Goal: Navigation & Orientation: Find specific page/section

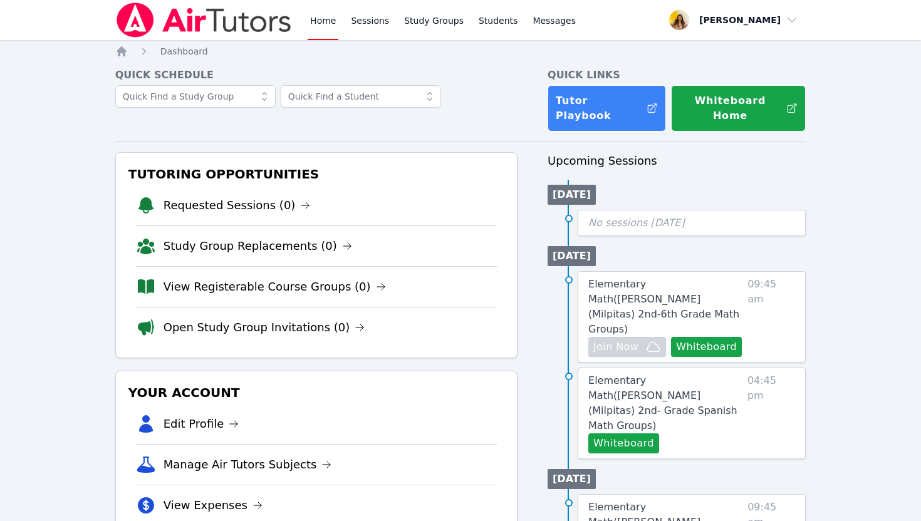
click at [170, 19] on img at bounding box center [203, 20] width 177 height 35
click at [253, 16] on img at bounding box center [203, 20] width 177 height 35
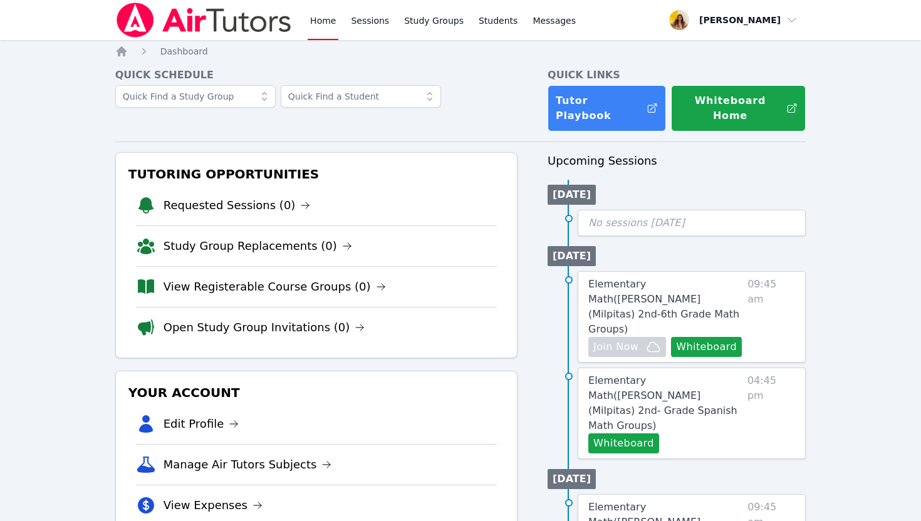
click at [253, 16] on img at bounding box center [203, 20] width 177 height 35
click at [251, 197] on link "Requested Sessions (0)" at bounding box center [237, 206] width 147 height 18
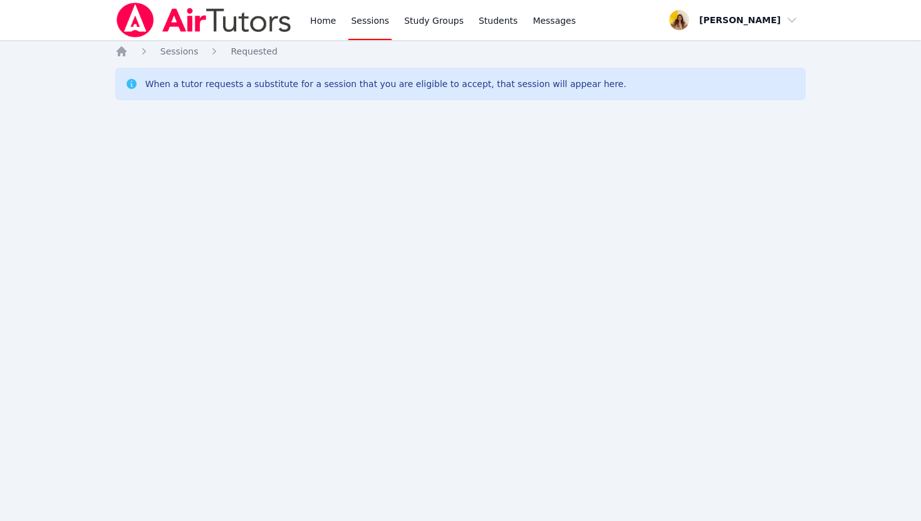
click at [375, 21] on link "Sessions" at bounding box center [369, 20] width 43 height 40
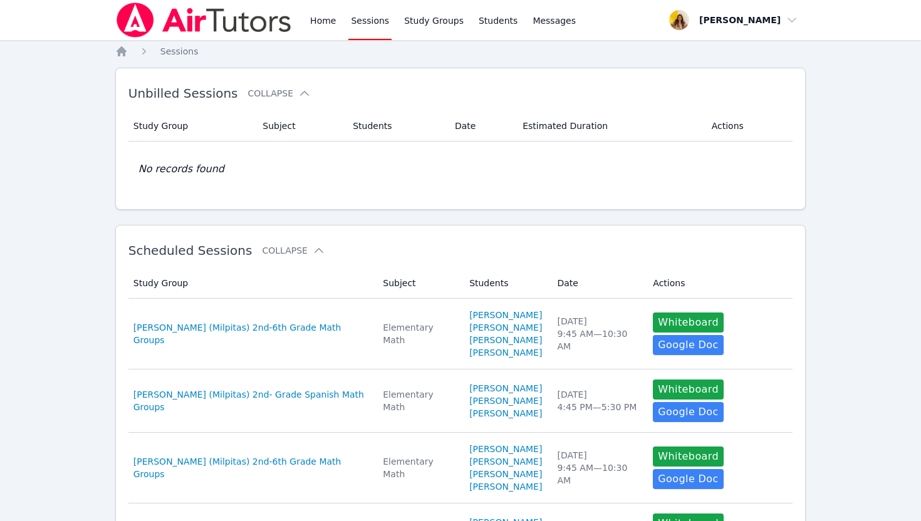
click at [214, 9] on img at bounding box center [203, 20] width 177 height 35
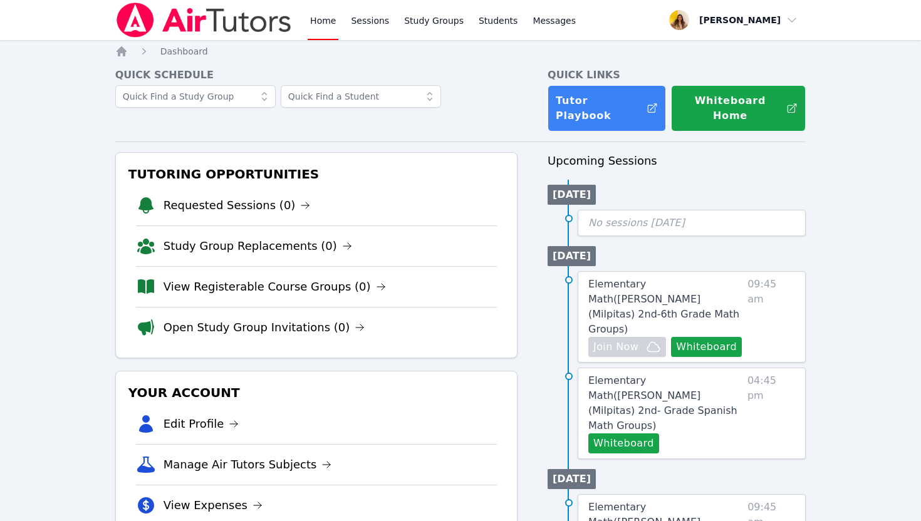
click at [214, 9] on img at bounding box center [203, 20] width 177 height 35
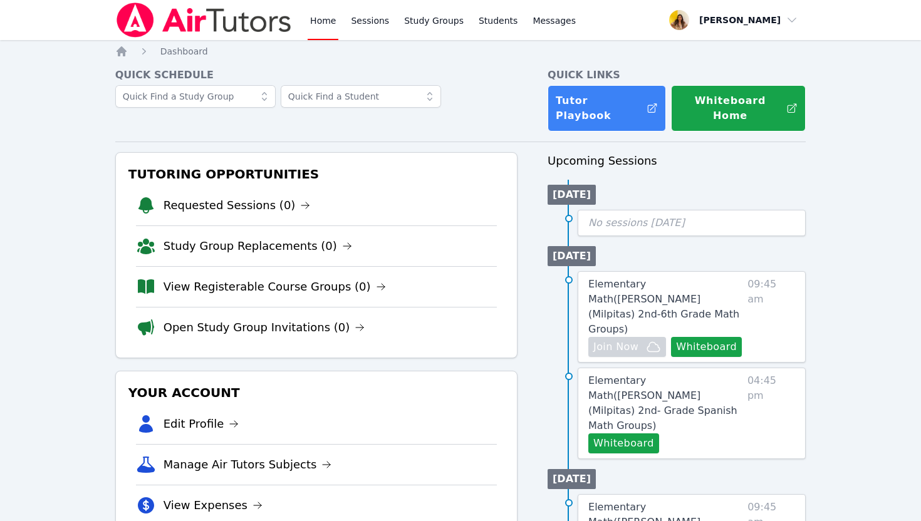
click at [214, 9] on img at bounding box center [203, 20] width 177 height 35
click at [191, 27] on img at bounding box center [203, 20] width 177 height 35
click at [215, 197] on link "Requested Sessions (0)" at bounding box center [237, 206] width 147 height 18
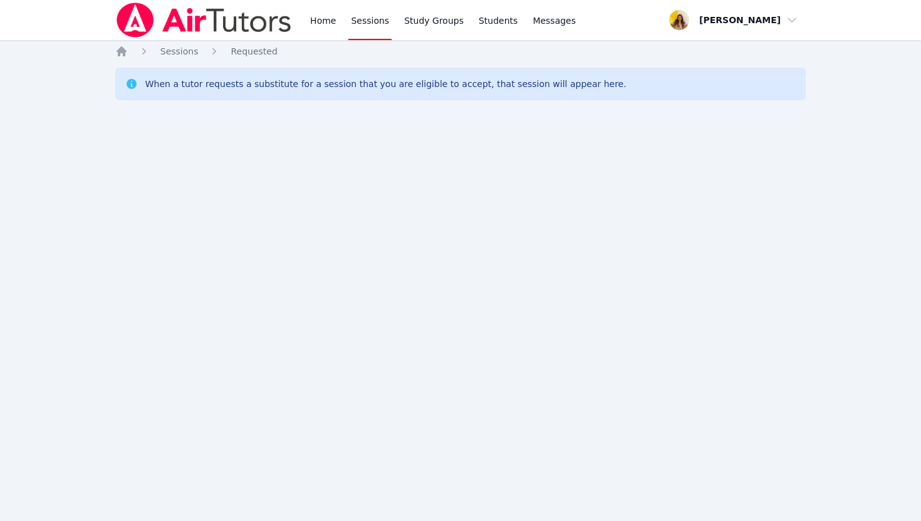
click at [165, 16] on img at bounding box center [203, 20] width 177 height 35
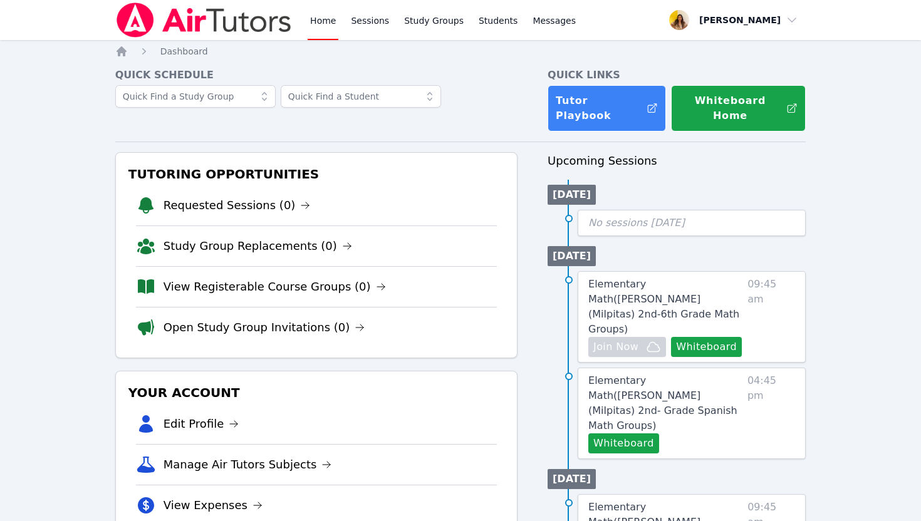
click at [165, 16] on img at bounding box center [203, 20] width 177 height 35
click at [224, 197] on link "Requested Sessions (0)" at bounding box center [237, 206] width 147 height 18
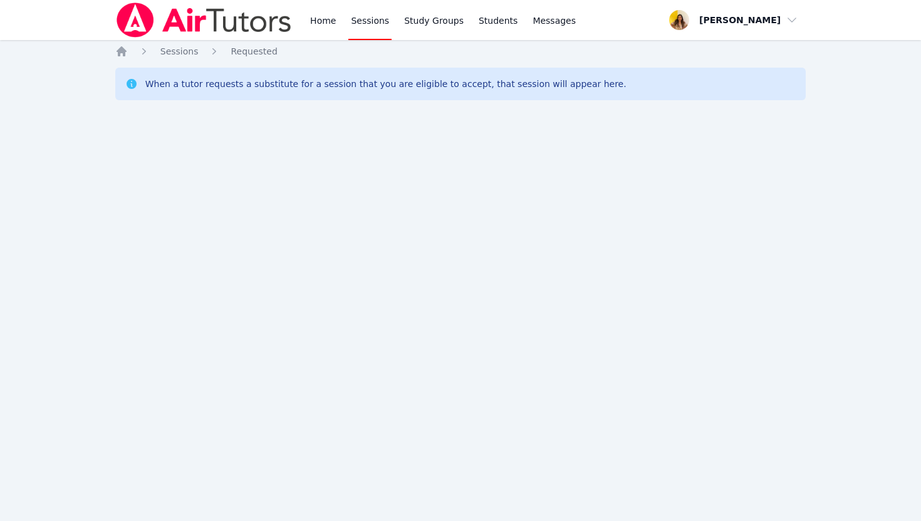
click at [198, 27] on img at bounding box center [203, 20] width 177 height 35
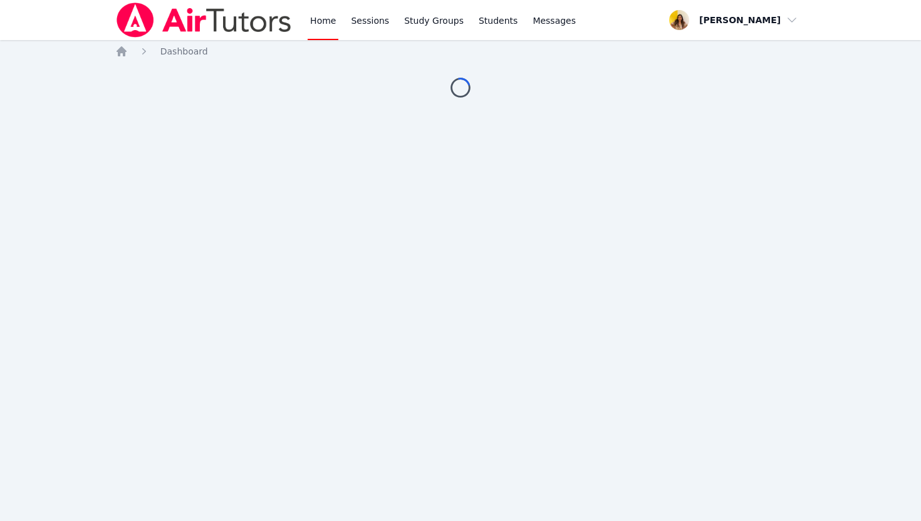
click at [198, 27] on img at bounding box center [203, 20] width 177 height 35
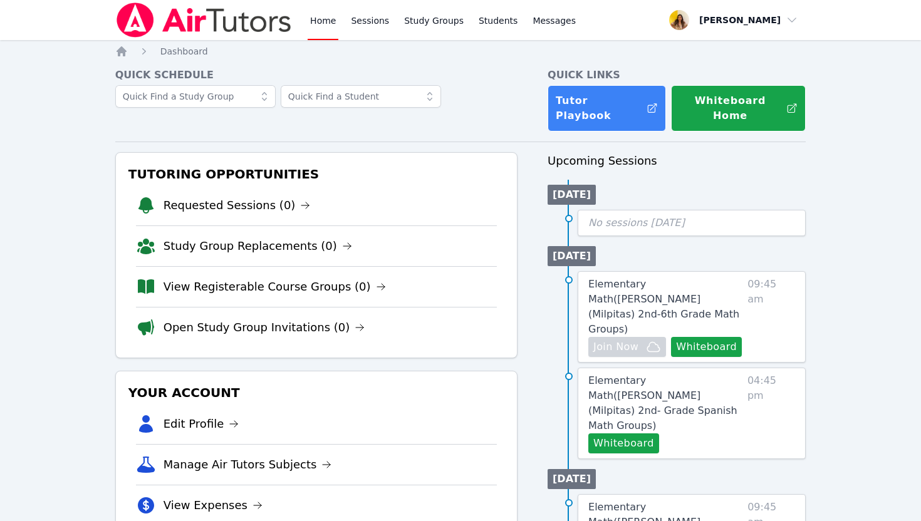
click at [198, 27] on img at bounding box center [203, 20] width 177 height 35
click at [152, 23] on img at bounding box center [203, 20] width 177 height 35
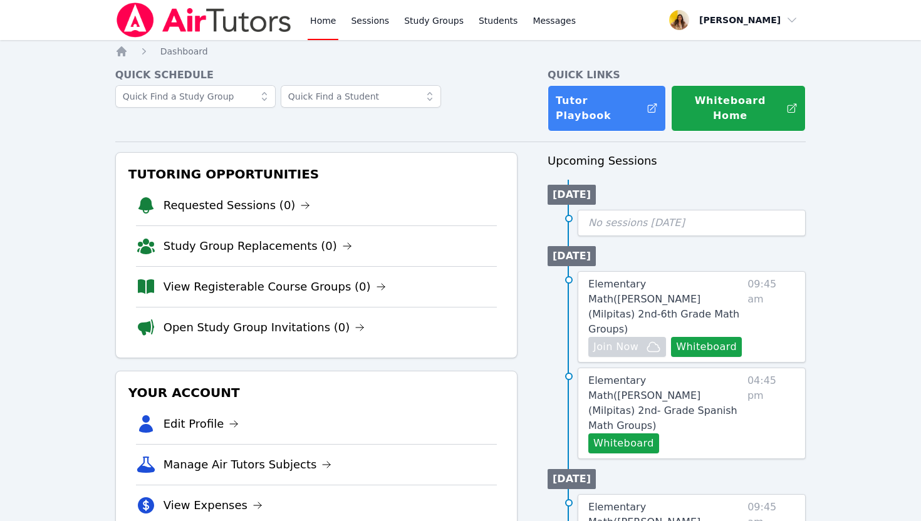
click at [152, 23] on img at bounding box center [203, 20] width 177 height 35
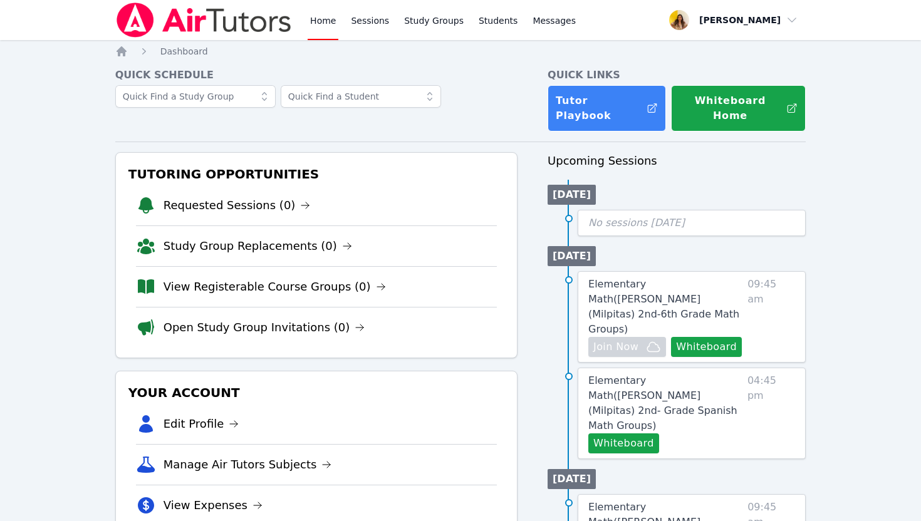
click at [152, 23] on img at bounding box center [203, 20] width 177 height 35
click at [325, 23] on link "Home" at bounding box center [323, 20] width 31 height 40
click at [252, 197] on link "Requested Sessions (0)" at bounding box center [237, 206] width 147 height 18
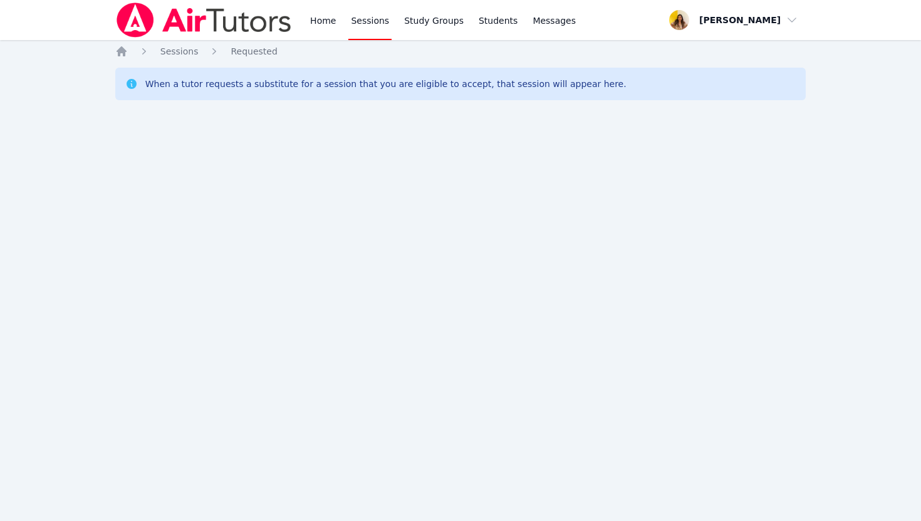
click at [274, 4] on img at bounding box center [203, 20] width 177 height 35
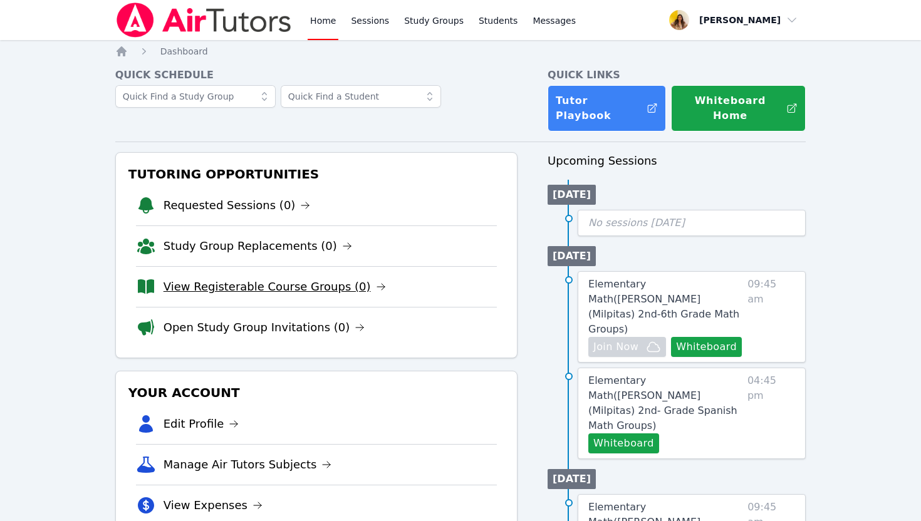
click at [315, 278] on link "View Registerable Course Groups (0)" at bounding box center [275, 287] width 222 height 18
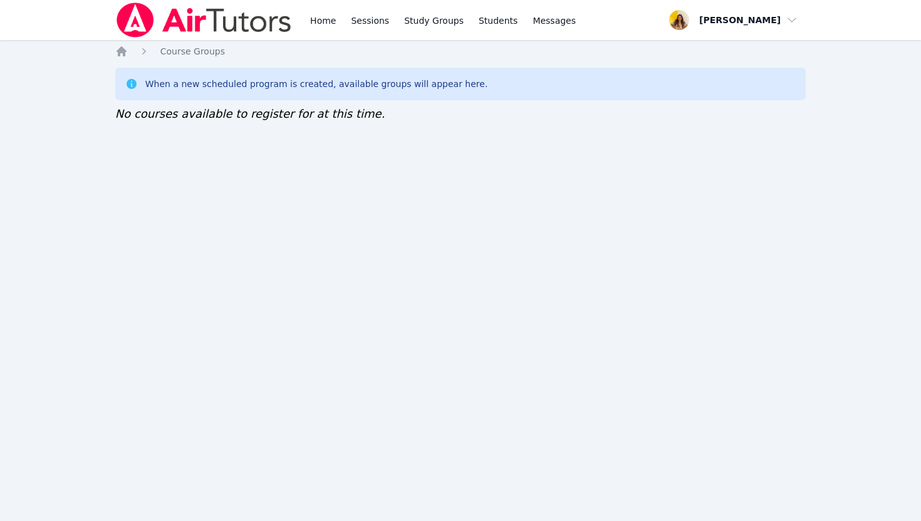
click at [200, 19] on img at bounding box center [203, 20] width 177 height 35
